Goal: Transaction & Acquisition: Purchase product/service

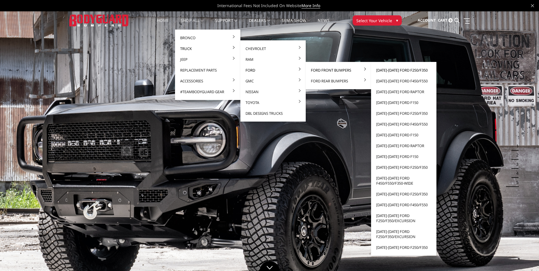
click at [404, 72] on link "[DATE]-[DATE] Ford F250/F350" at bounding box center [403, 70] width 61 height 11
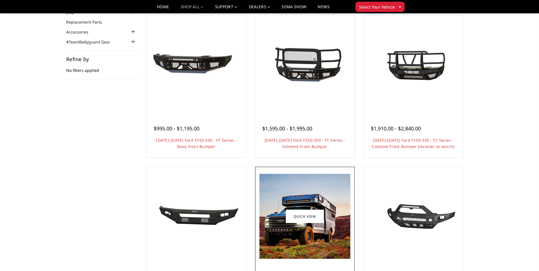
scroll to position [85, 0]
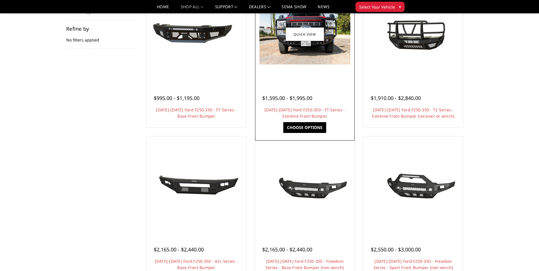
click at [315, 73] on div at bounding box center [305, 34] width 97 height 97
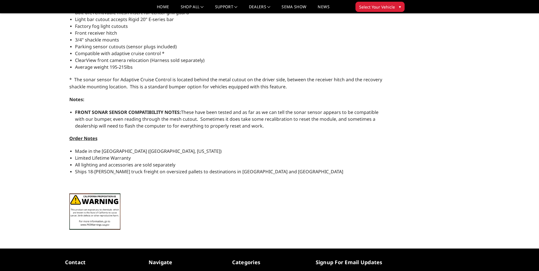
scroll to position [369, 0]
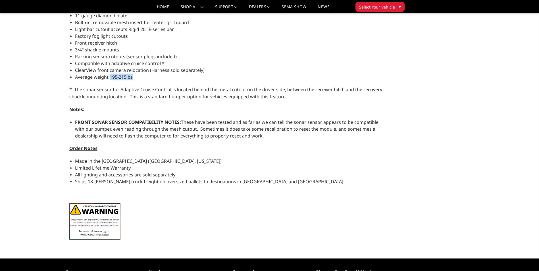
drag, startPoint x: 138, startPoint y: 75, endPoint x: 110, endPoint y: 79, distance: 27.8
click at [110, 79] on li "Average weight 195-215lbs" at bounding box center [228, 77] width 307 height 7
click at [325, 136] on li "FRONT SONAR SENSOR COMPATIBILITY NOTES: These have been tested and as far as we…" at bounding box center [228, 129] width 307 height 20
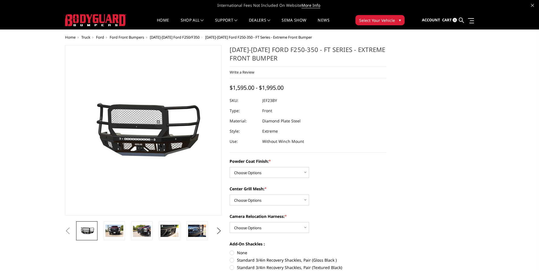
scroll to position [0, 0]
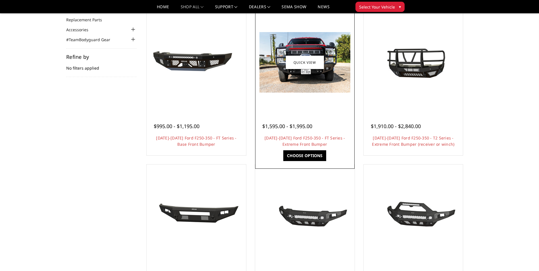
scroll to position [57, 0]
click at [312, 153] on link "Choose Options" at bounding box center [304, 156] width 43 height 11
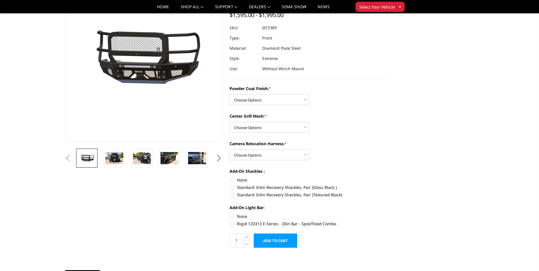
scroll to position [57, 0]
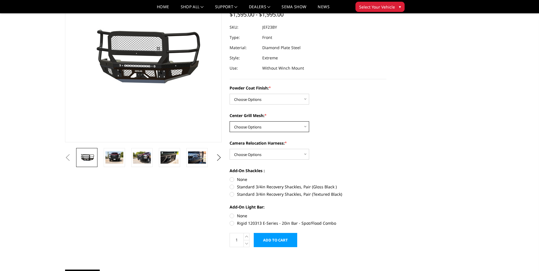
click at [305, 126] on select "Choose Options WITH Expanded Metal in Center Grill WITHOUT Expanded Metal in Ce…" at bounding box center [270, 126] width 80 height 11
click at [301, 154] on select "Choose Options WITH Camera Relocation Harness WITHOUT Camera Relocation Harness" at bounding box center [270, 154] width 80 height 11
click at [287, 99] on select "Choose Options Bare Metal Gloss Black Powder Coat Textured Black Powder Coat" at bounding box center [270, 99] width 80 height 11
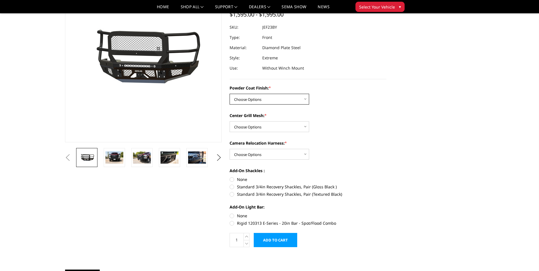
click at [287, 99] on select "Choose Options Bare Metal Gloss Black Powder Coat Textured Black Powder Coat" at bounding box center [270, 99] width 80 height 11
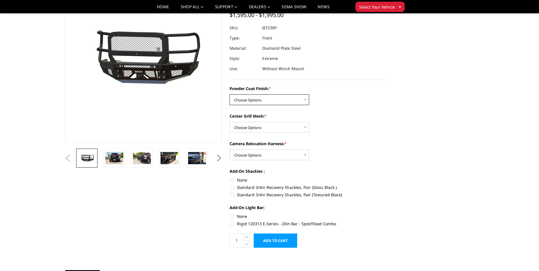
scroll to position [0, 0]
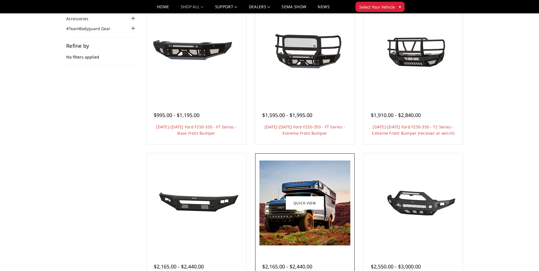
scroll to position [57, 0]
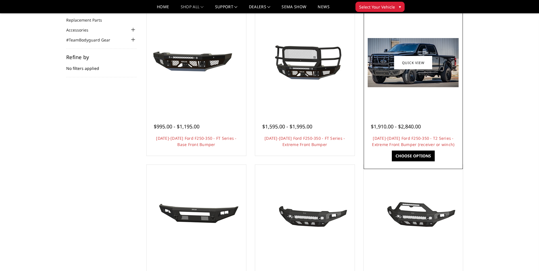
click at [438, 103] on div at bounding box center [413, 62] width 97 height 97
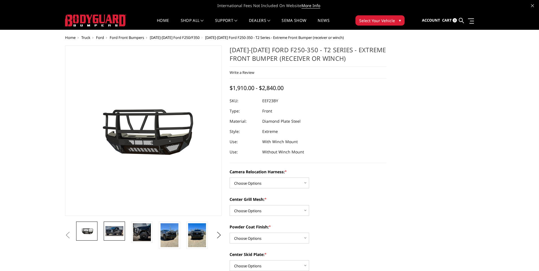
click at [117, 236] on link at bounding box center [114, 231] width 21 height 19
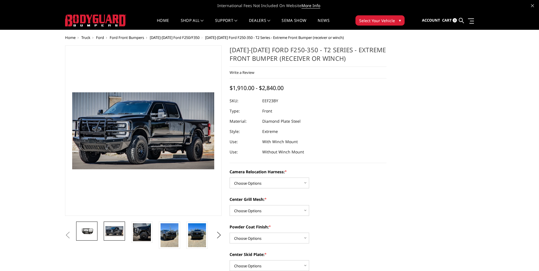
click at [83, 228] on img at bounding box center [87, 231] width 18 height 10
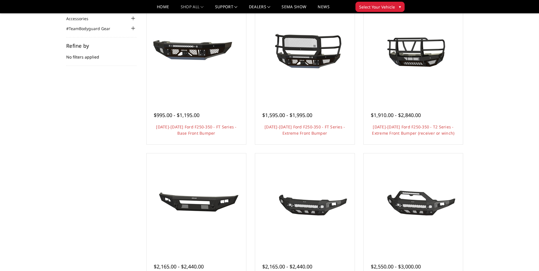
scroll to position [57, 0]
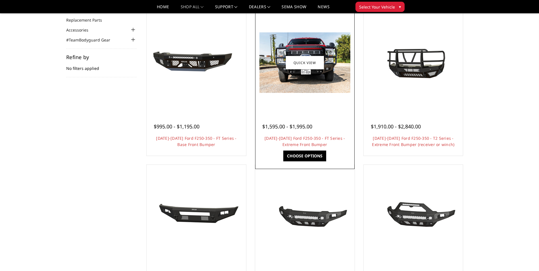
click at [311, 95] on div at bounding box center [305, 62] width 97 height 97
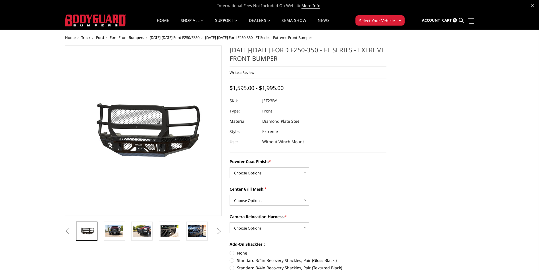
scroll to position [28, 0]
